Goal: Task Accomplishment & Management: Manage account settings

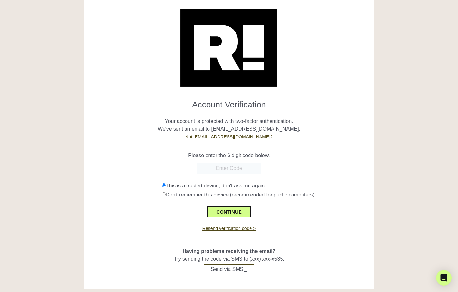
scroll to position [22, 0]
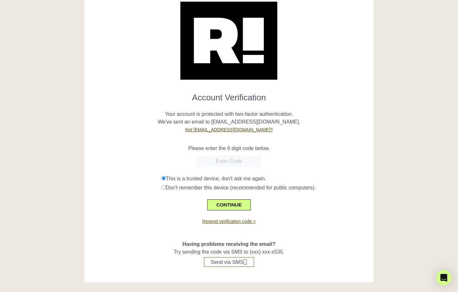
click at [224, 220] on link "Resend verification code >" at bounding box center [228, 221] width 53 height 5
click at [242, 165] on input "text" at bounding box center [228, 162] width 65 height 12
paste input "944528"
type input "944528"
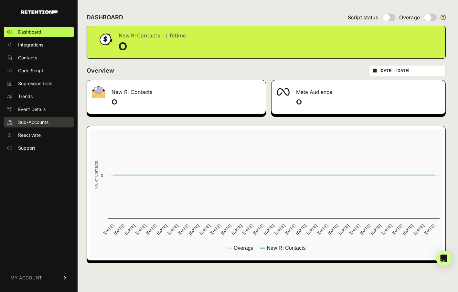
click at [21, 122] on span "Sub-Accounts" at bounding box center [33, 122] width 30 height 6
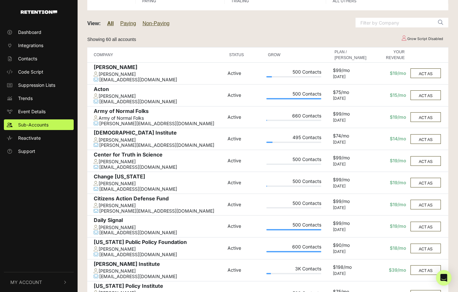
scroll to position [270, 0]
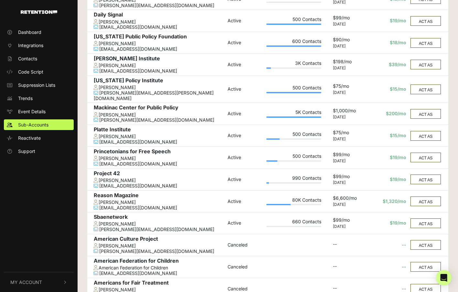
click at [422, 147] on td "ACT AS" at bounding box center [428, 158] width 40 height 22
click at [422, 154] on button "ACT AS" at bounding box center [425, 158] width 30 height 10
